Goal: Find specific page/section: Find specific page/section

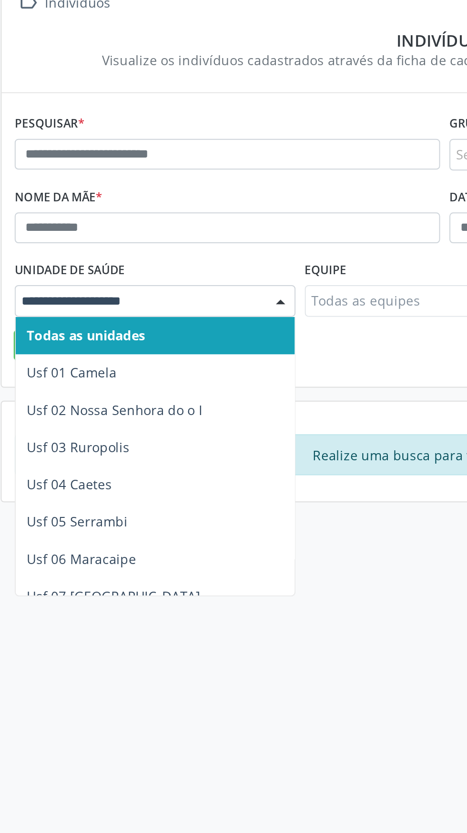
click at [27, 258] on span "Usf 01 Camela" at bounding box center [43, 260] width 46 height 9
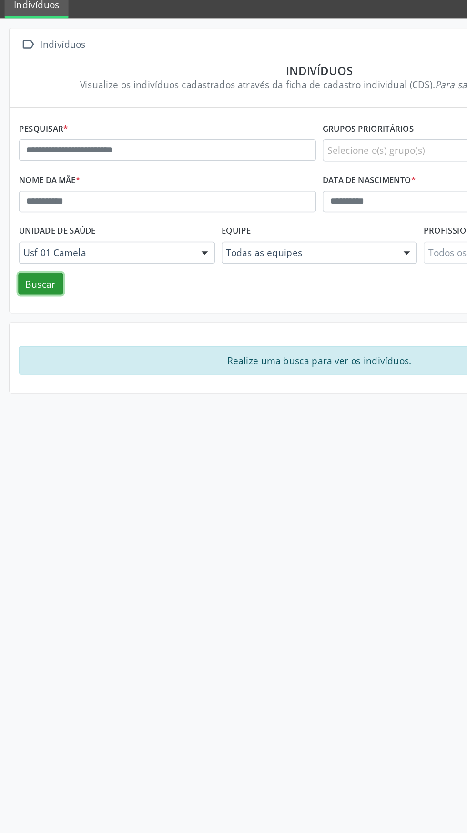
click at [29, 248] on button "Buscar" at bounding box center [29, 247] width 33 height 16
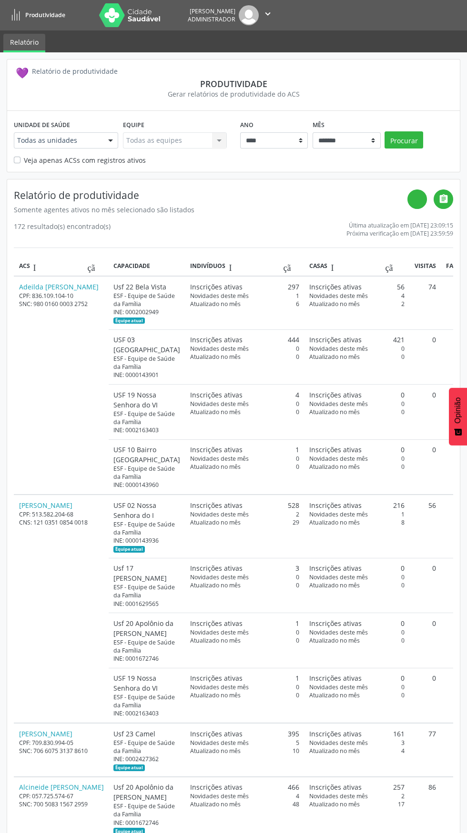
click at [24, 160] on label "Veja apenas ACSs com registros ativos" at bounding box center [85, 160] width 122 height 10
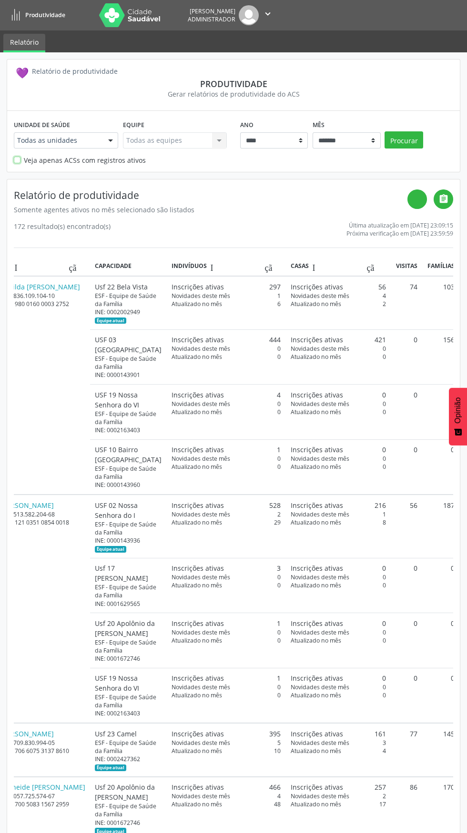
scroll to position [0, 80]
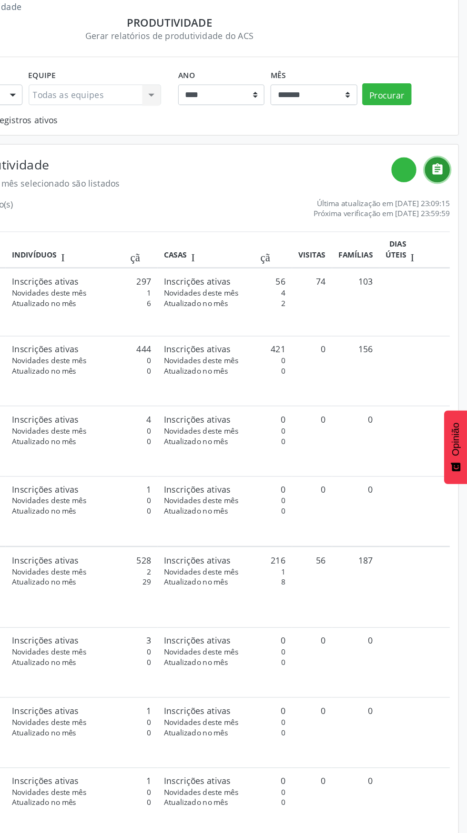
click at [445, 202] on font "" at bounding box center [443, 199] width 10 height 10
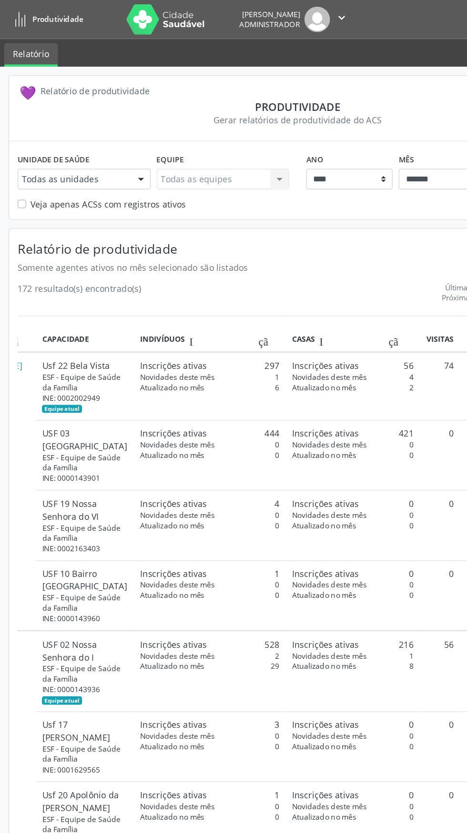
scroll to position [0, 99]
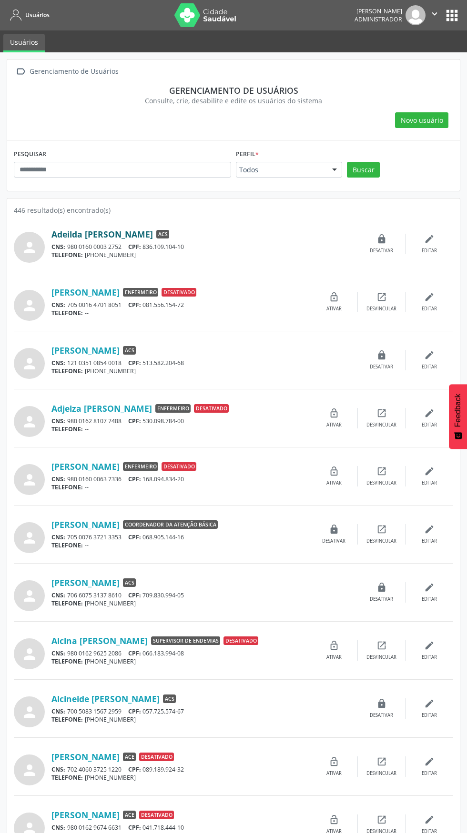
click at [81, 234] on link "Adeilda [PERSON_NAME]" at bounding box center [101, 234] width 101 height 10
